Goal: Navigation & Orientation: Find specific page/section

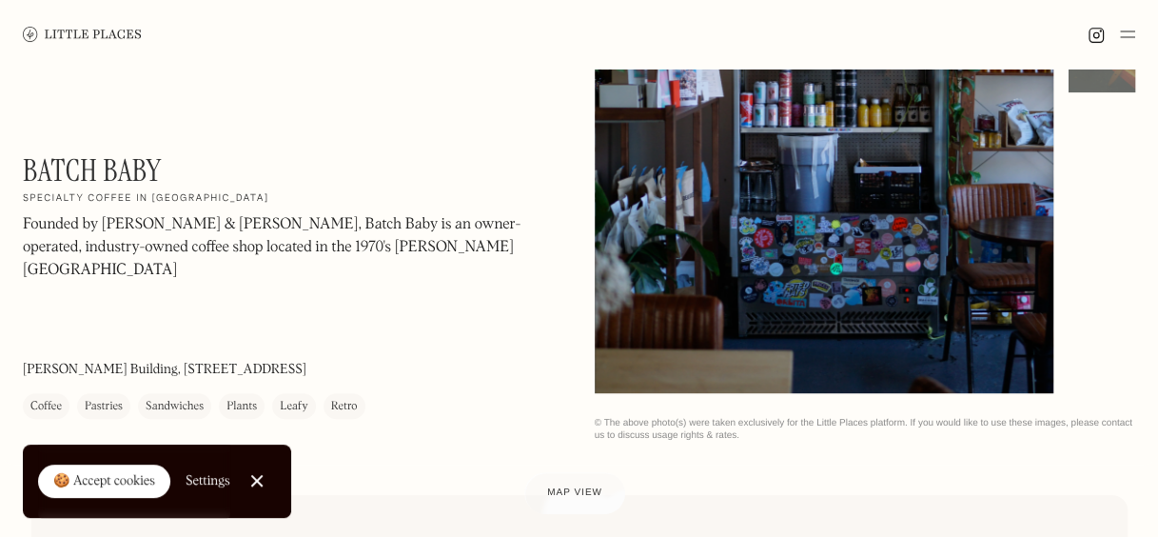
scroll to position [381, 0]
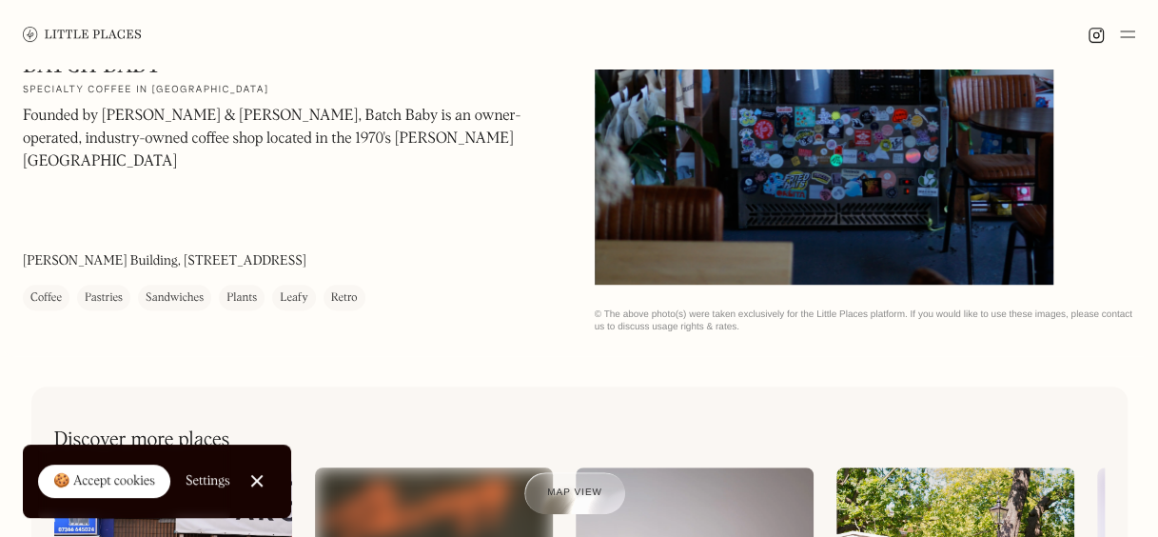
click at [139, 479] on div "🍪 Accept cookies" at bounding box center [104, 481] width 102 height 19
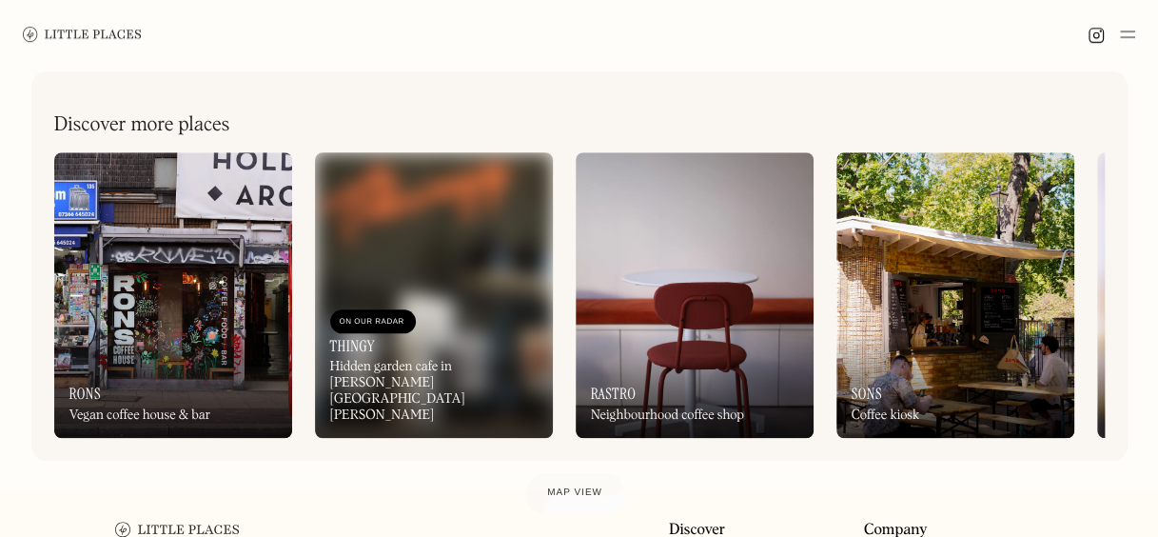
scroll to position [761, 0]
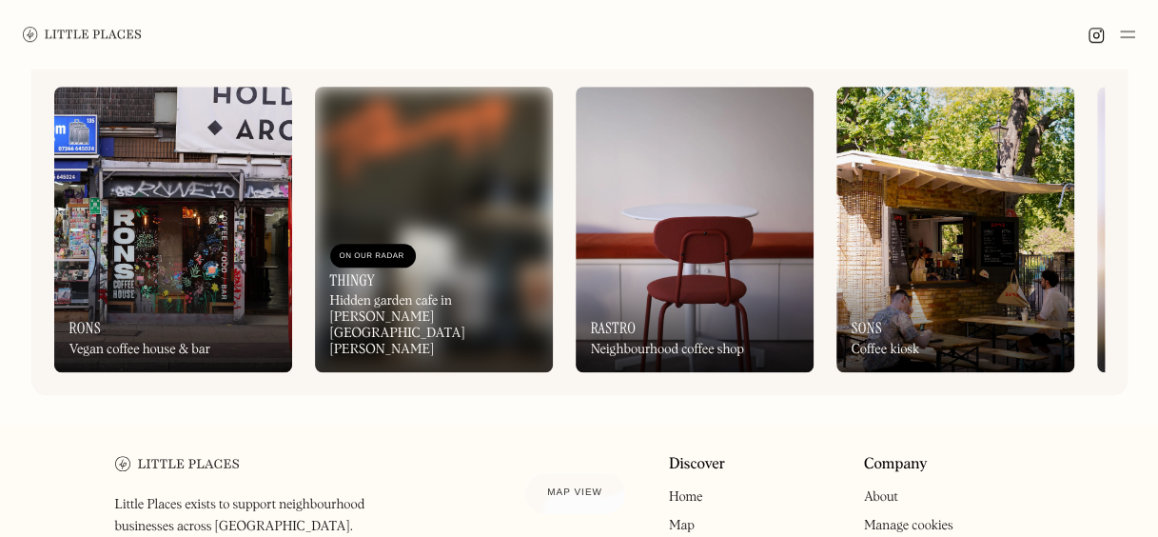
click at [706, 280] on div "On Our Radar Rastro Neighbourhood coffee shop" at bounding box center [695, 319] width 238 height 105
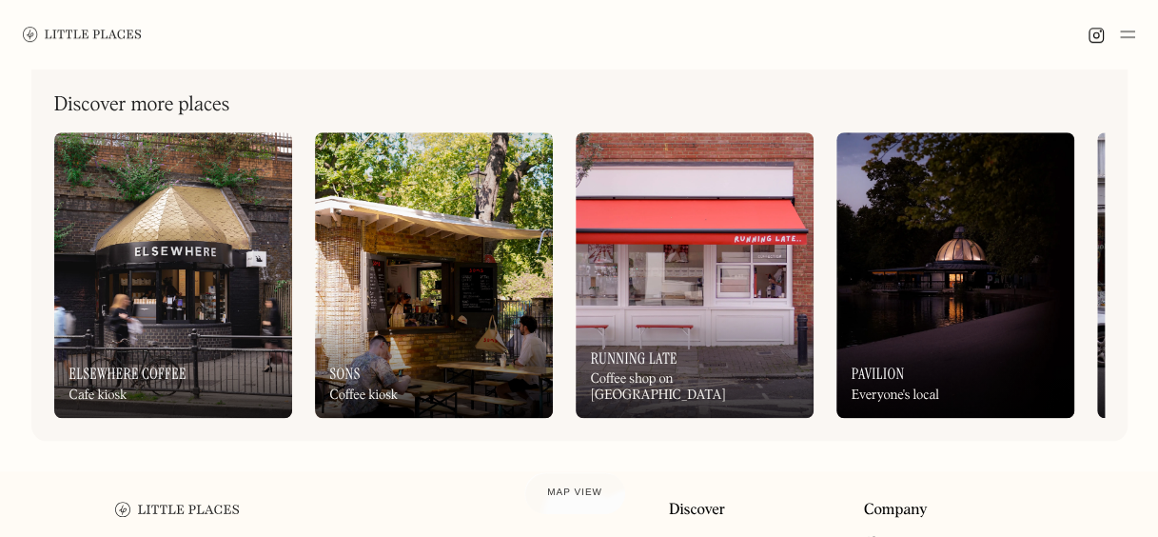
scroll to position [761, 0]
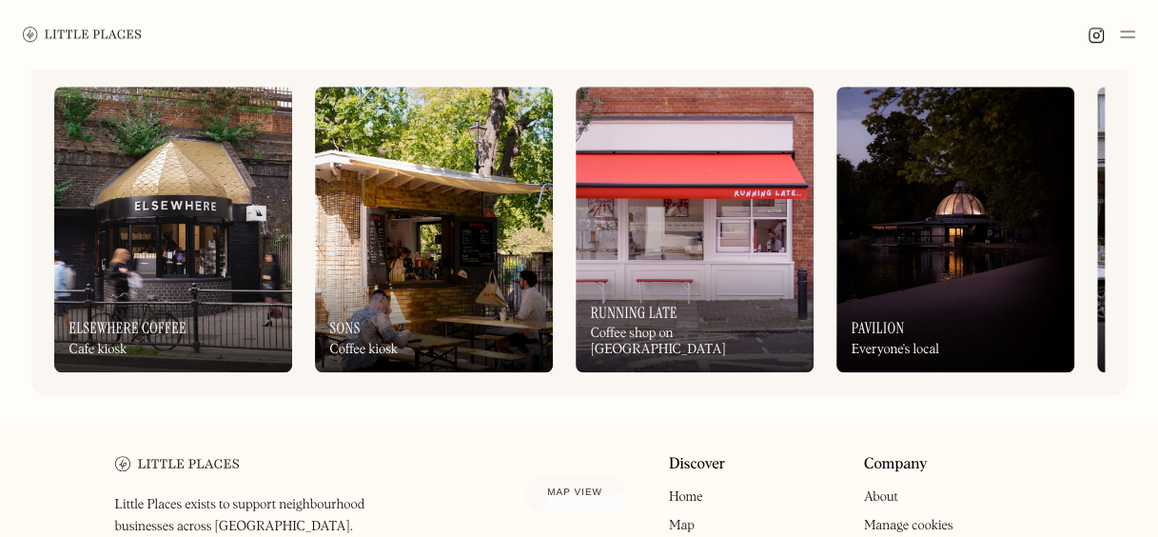
click at [674, 296] on div "On Our Radar Running Late Coffee shop on Mare Street" at bounding box center [695, 319] width 238 height 105
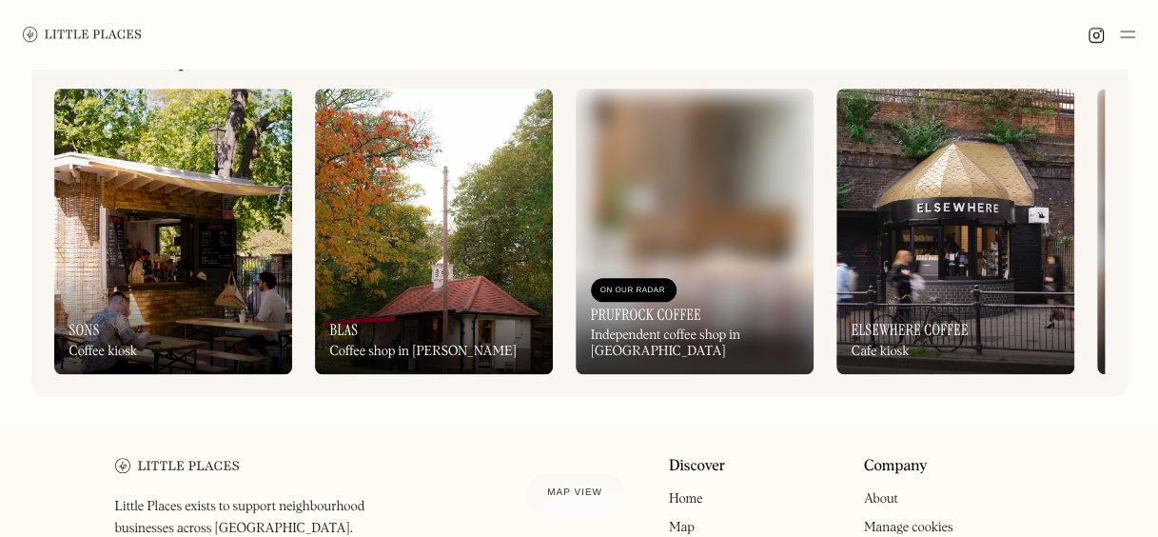
scroll to position [761, 0]
